Goal: Information Seeking & Learning: Learn about a topic

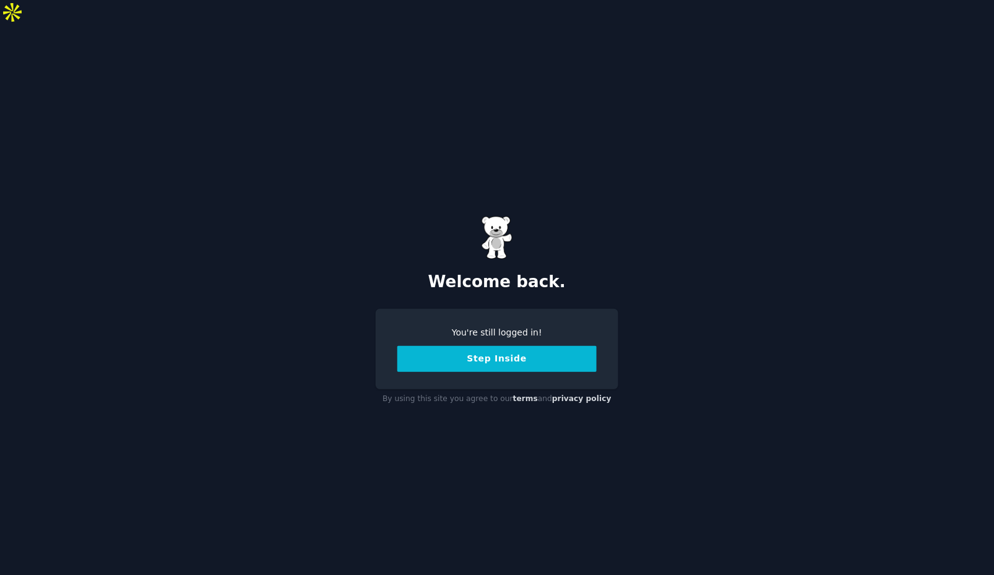
click at [512, 346] on button "Step Inside" at bounding box center [496, 359] width 199 height 26
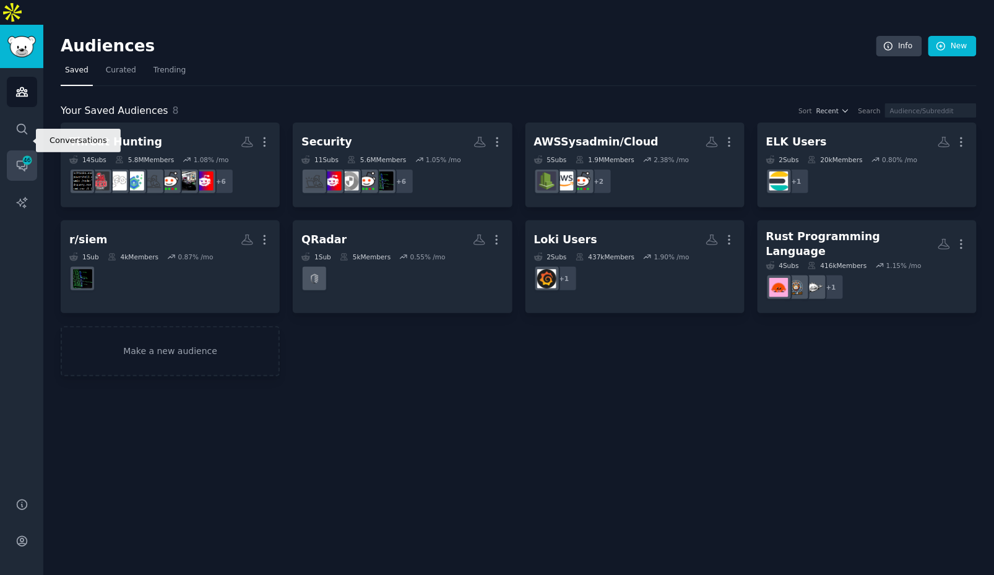
click at [13, 150] on link "Conversations 46" at bounding box center [22, 165] width 30 height 30
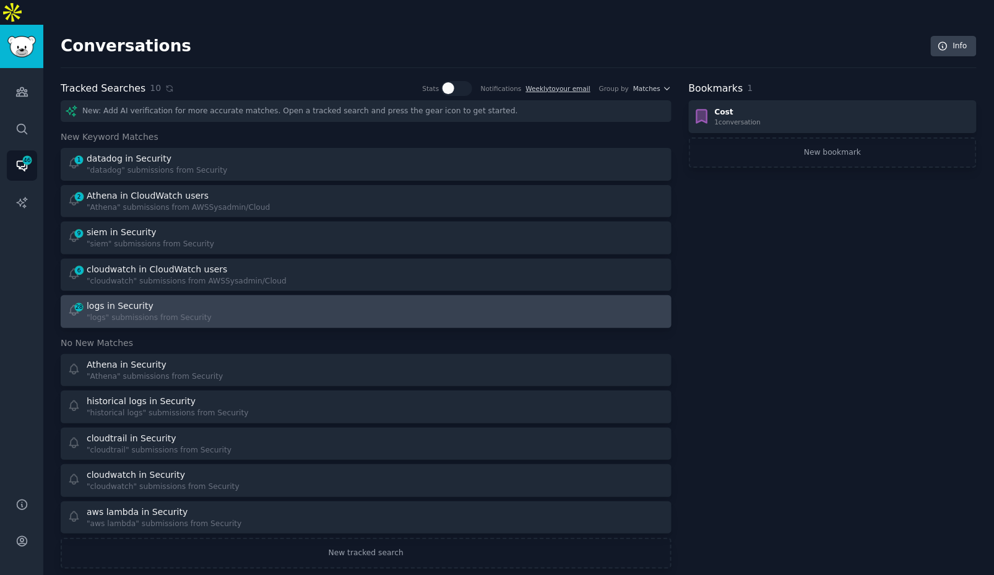
click at [192, 300] on div "logs in Security" at bounding box center [149, 306] width 125 height 13
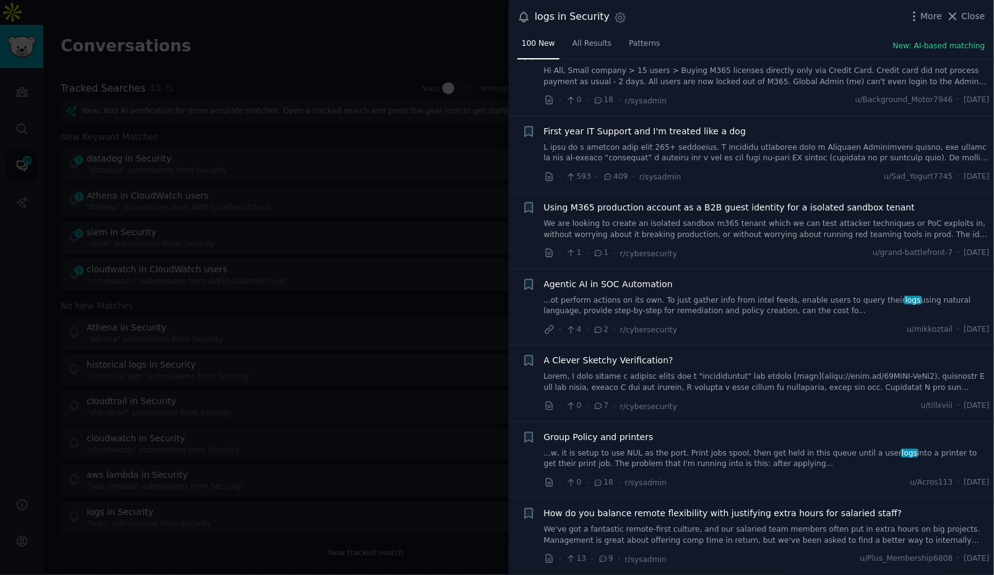
scroll to position [585, 0]
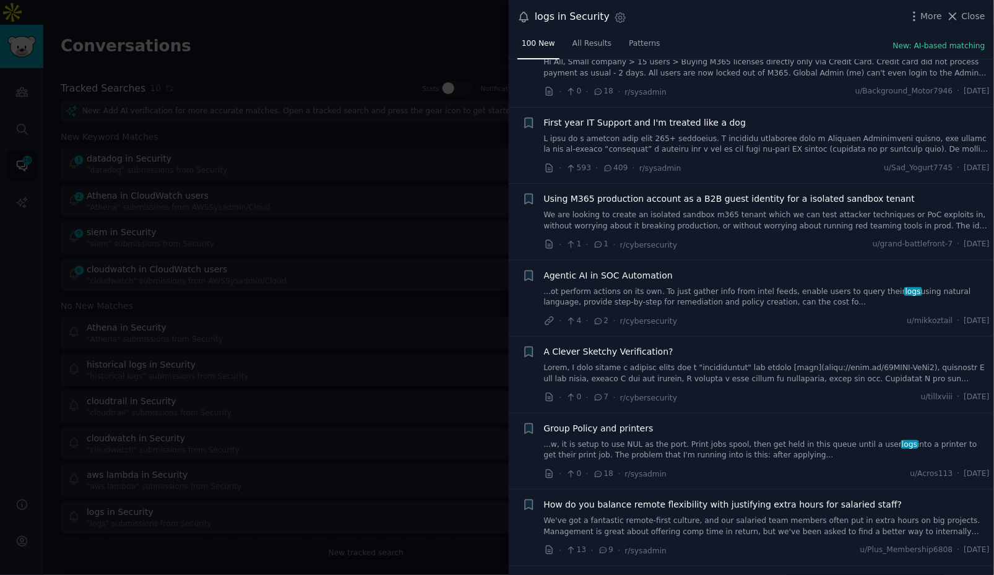
click at [397, 256] on div at bounding box center [497, 287] width 994 height 575
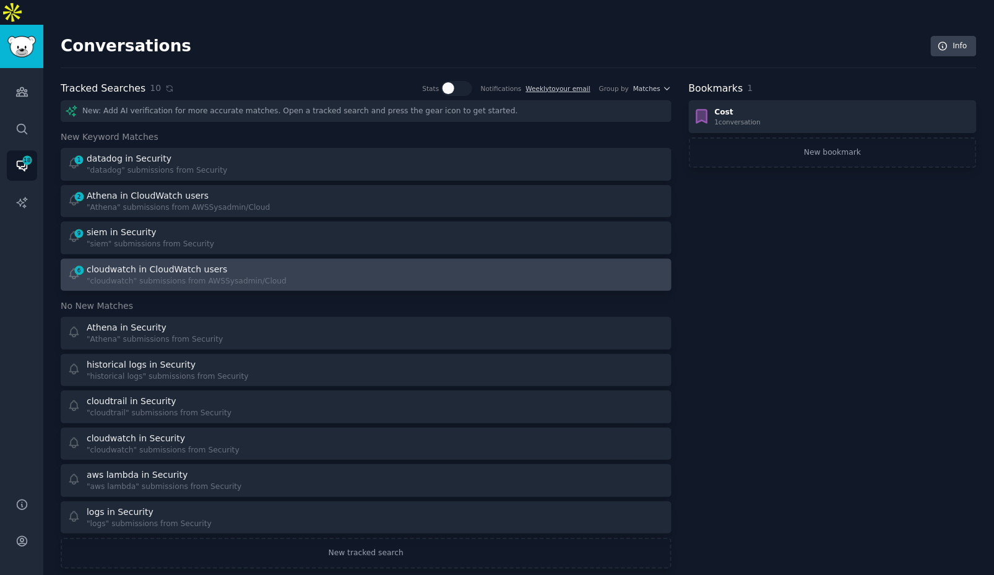
click at [393, 264] on link "6 cloudwatch in CloudWatch users "cloudwatch" submissions from AWSSysadmin/Cloud" at bounding box center [366, 275] width 611 height 33
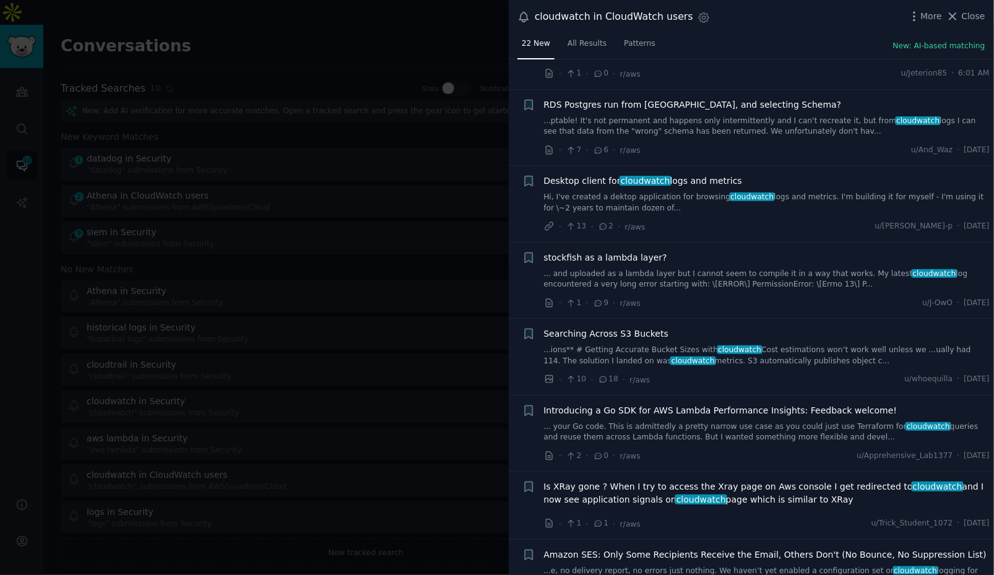
scroll to position [114, 0]
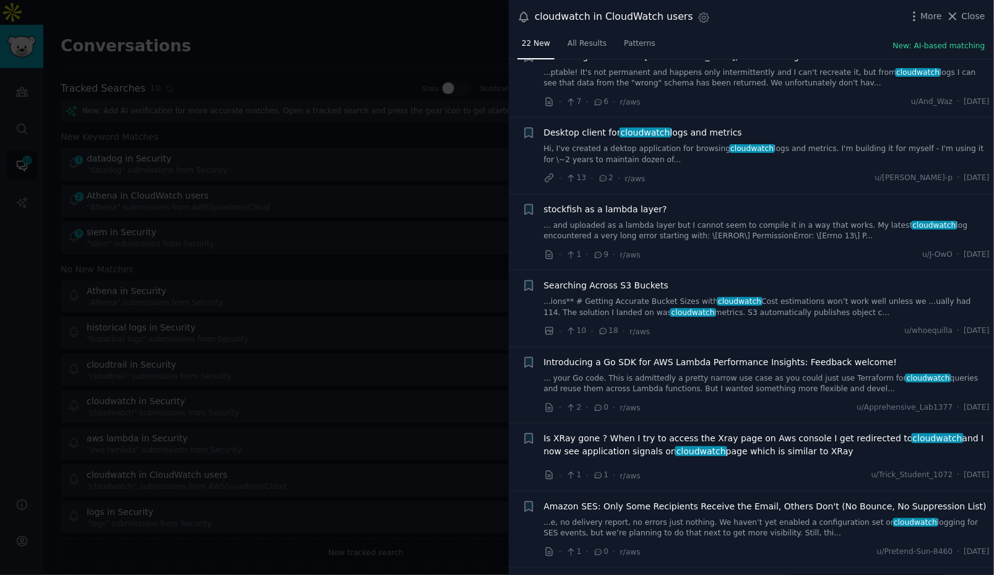
click at [815, 296] on link "...ions** # Getting Accurate Bucket Sizes with cloudwatch Cost estimations won’…" at bounding box center [767, 307] width 446 height 22
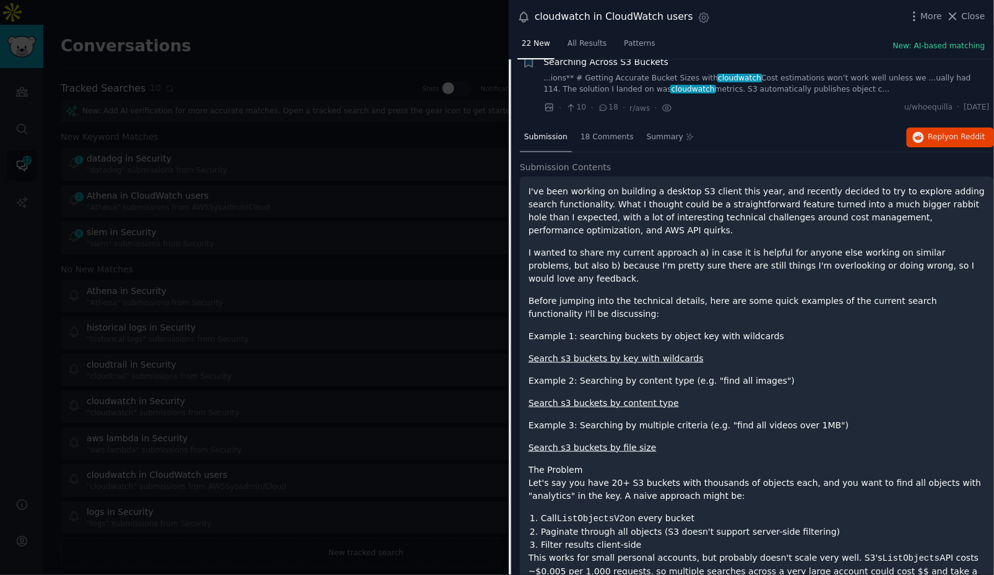
scroll to position [257, 0]
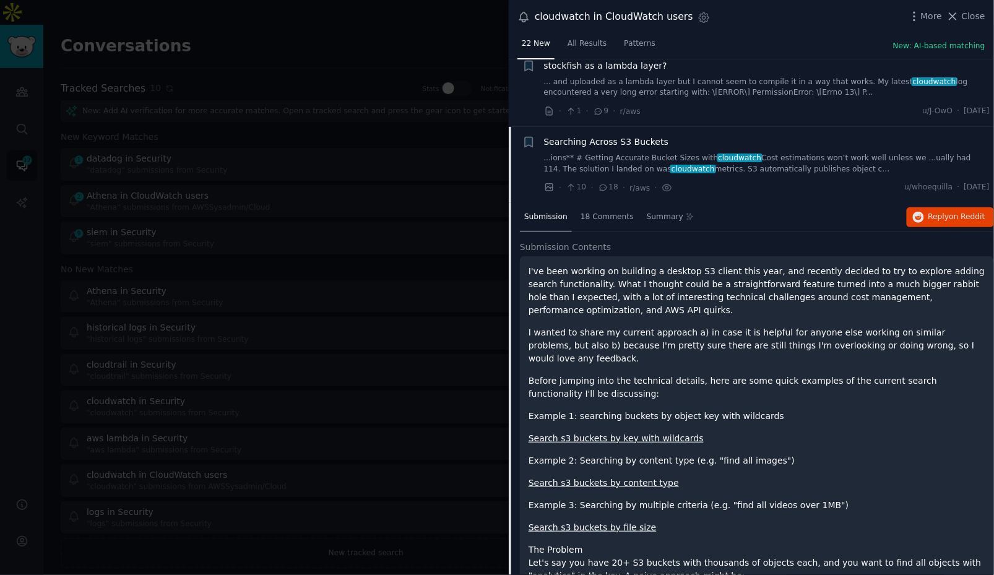
click at [568, 244] on span "Submission Contents" at bounding box center [566, 247] width 92 height 13
click at [583, 241] on span "Submission Contents" at bounding box center [566, 247] width 92 height 13
click at [592, 241] on span "Submission Contents" at bounding box center [566, 247] width 92 height 13
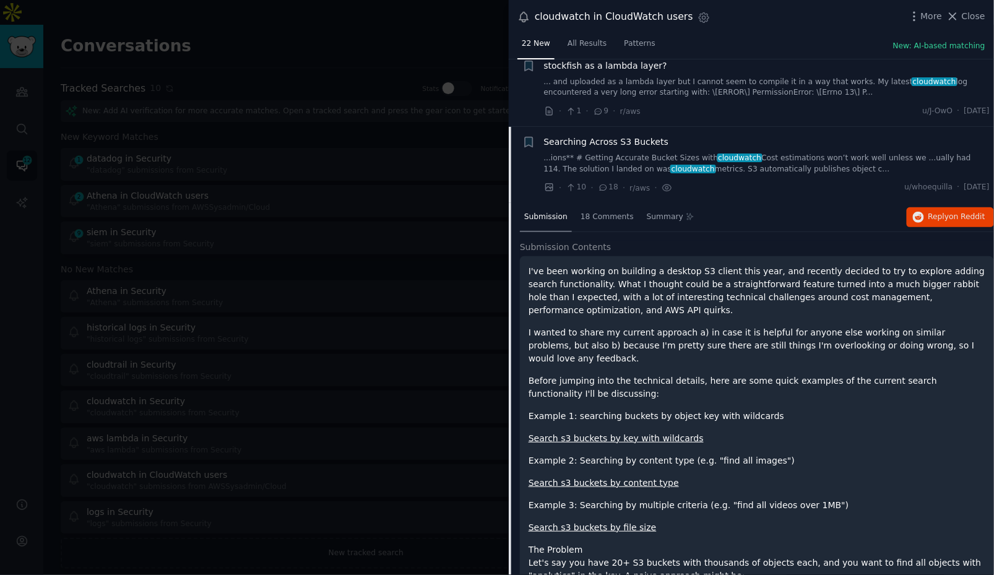
click at [543, 218] on span "Submission" at bounding box center [545, 217] width 43 height 11
click at [676, 97] on div "stockfish as a lambda layer? ... and uploaded as a lambda layer but I cannot se…" at bounding box center [767, 88] width 446 height 59
click at [686, 77] on link "... and uploaded as a lambda layer but I cannot seem to compile it in a way tha…" at bounding box center [767, 88] width 446 height 22
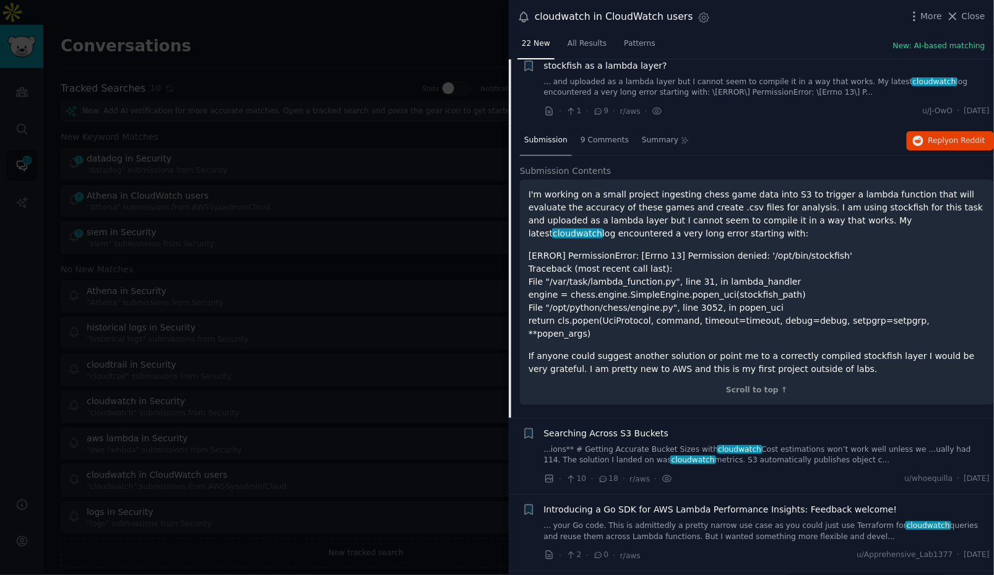
scroll to position [248, 0]
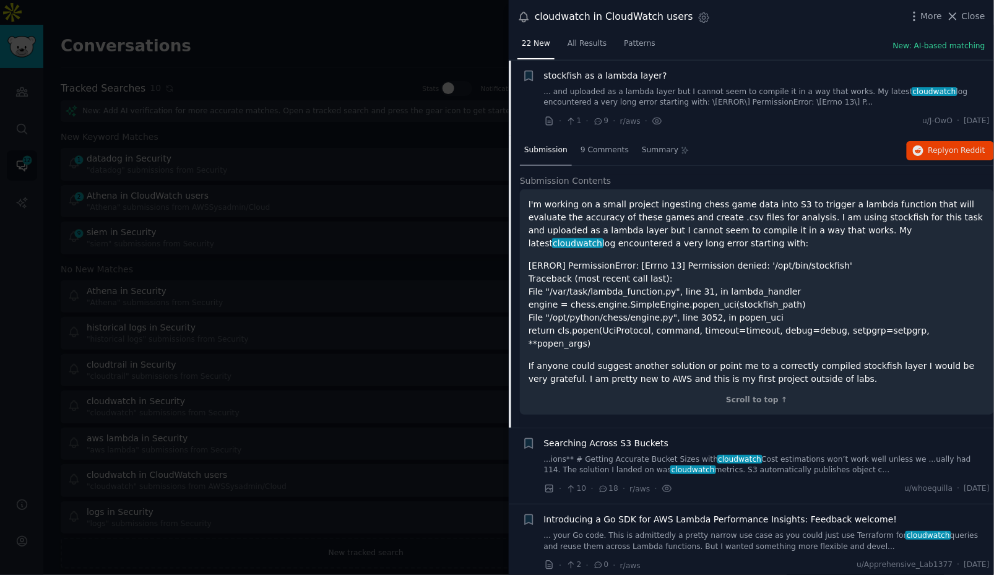
click at [686, 75] on div "stockfish as a lambda layer?" at bounding box center [767, 75] width 446 height 13
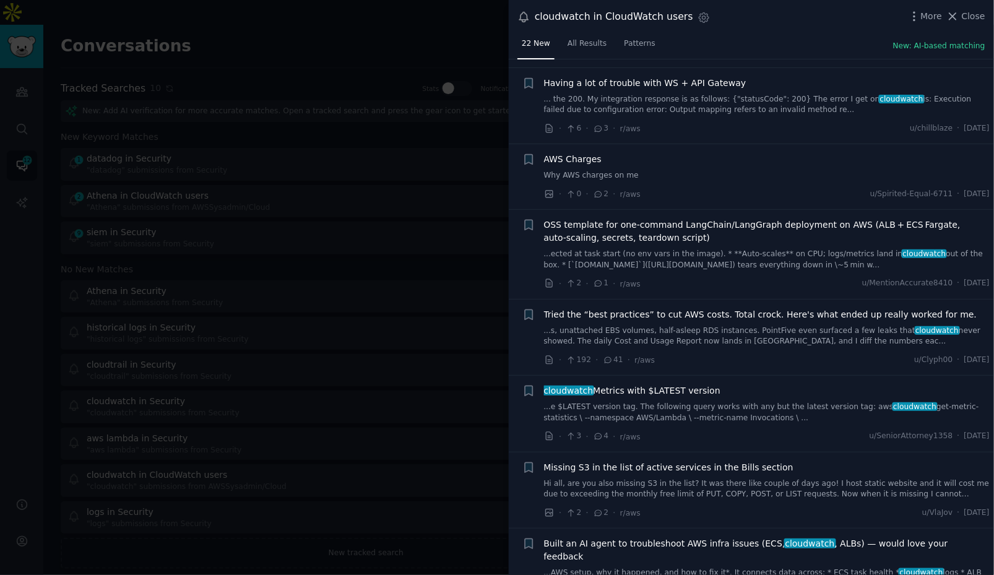
scroll to position [1410, 0]
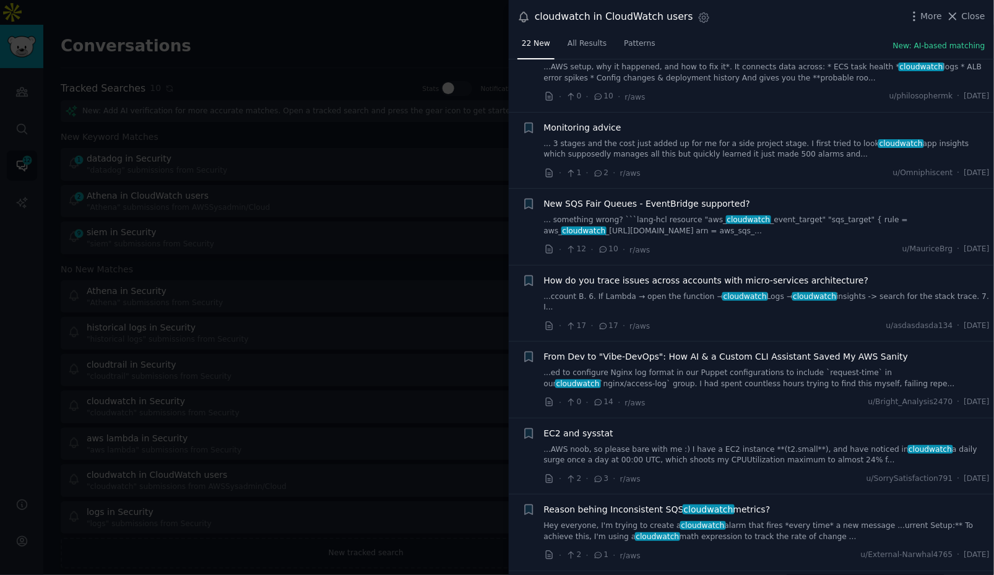
click at [381, 248] on div at bounding box center [497, 287] width 994 height 575
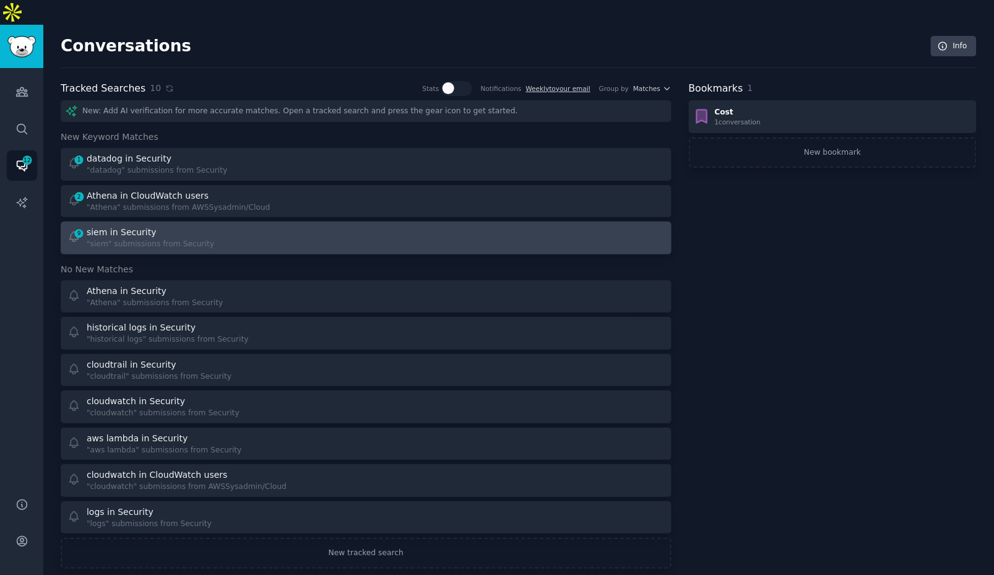
click at [223, 226] on div "9 siem in Security "siem" submissions from Security" at bounding box center [212, 238] width 290 height 24
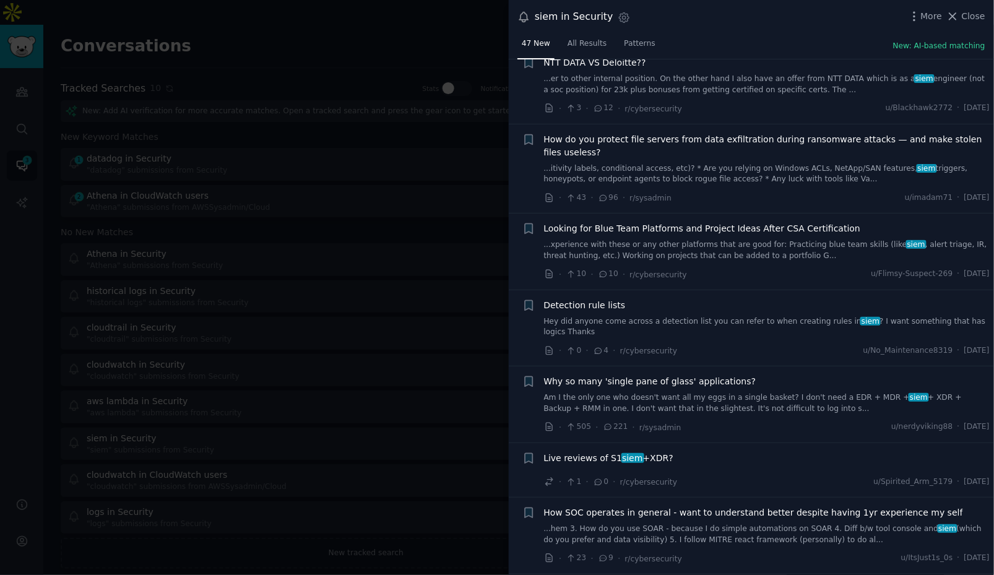
scroll to position [866, 0]
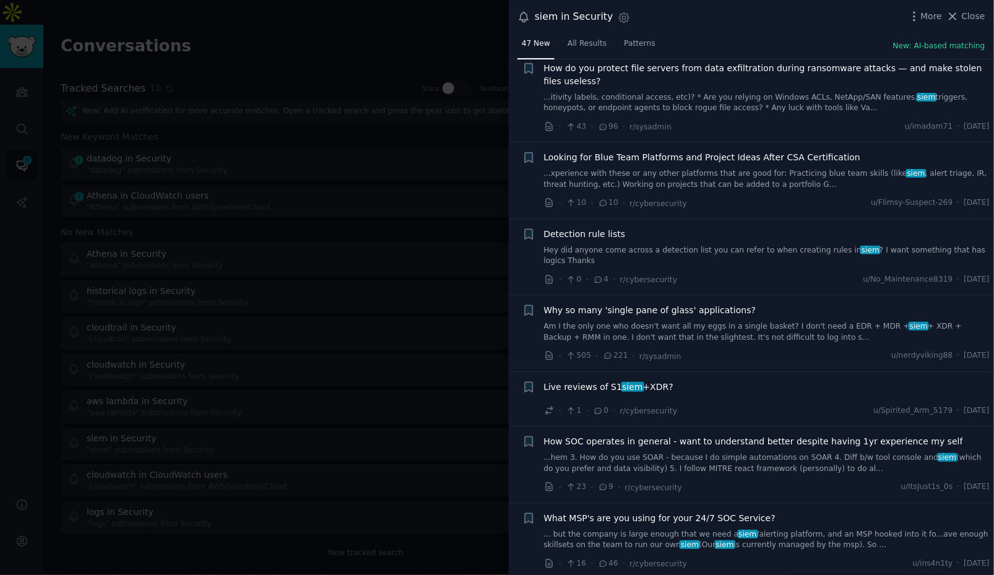
click at [420, 306] on div at bounding box center [497, 287] width 994 height 575
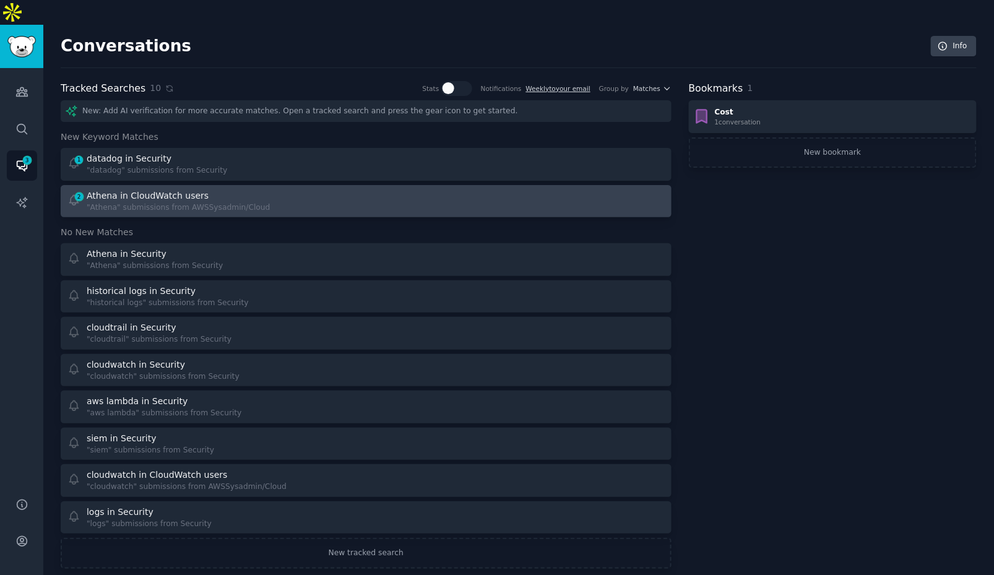
click at [207, 191] on link "2 Athena in CloudWatch users "Athena" submissions from AWSSysadmin/Cloud" at bounding box center [366, 201] width 611 height 33
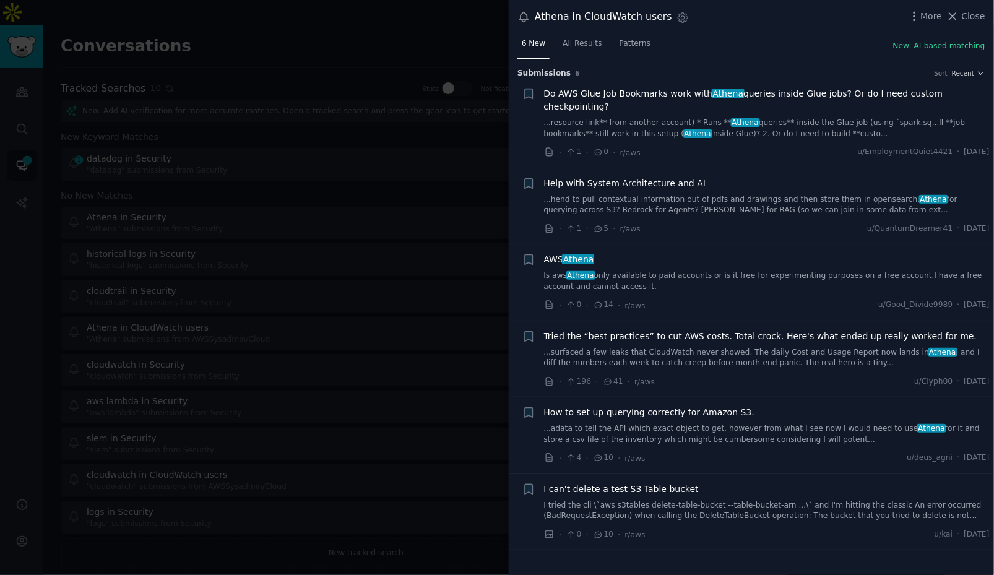
click at [429, 342] on div at bounding box center [497, 287] width 994 height 575
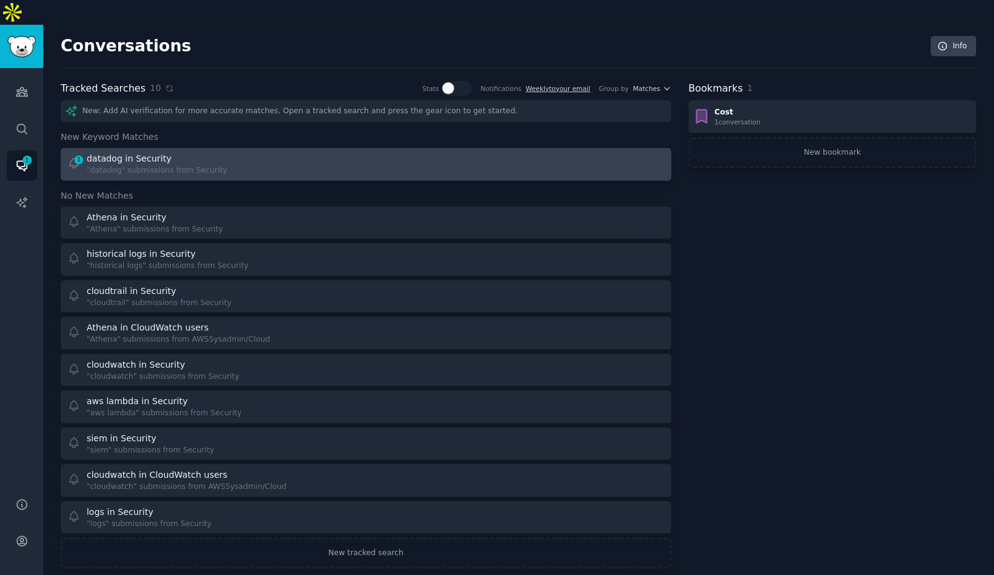
click at [303, 152] on div "1 datadog in Security "datadog" submissions from Security" at bounding box center [212, 164] width 290 height 24
